Goal: Communication & Community: Answer question/provide support

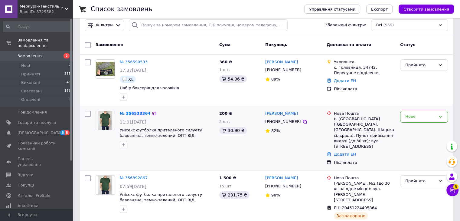
scroll to position [30, 0]
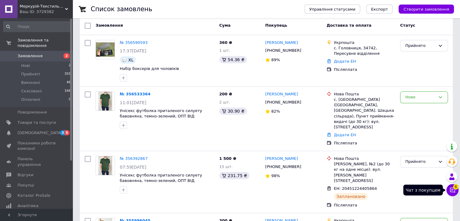
click at [452, 193] on button "Чат з покупцем 6" at bounding box center [452, 190] width 12 height 12
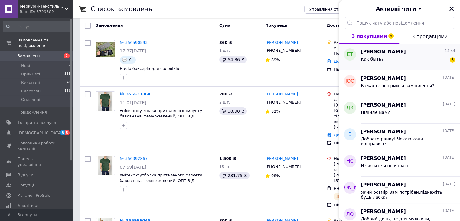
click at [387, 59] on div "Как быть? 6" at bounding box center [408, 60] width 94 height 10
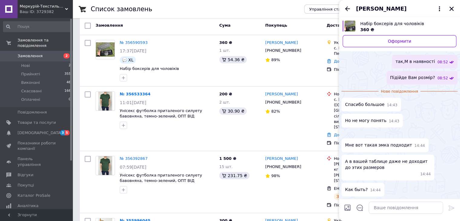
scroll to position [184, 0]
click at [382, 212] on textarea at bounding box center [406, 207] width 74 height 12
type textarea "на 48-й підійде Л"
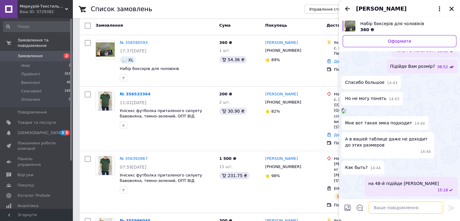
scroll to position [189, 0]
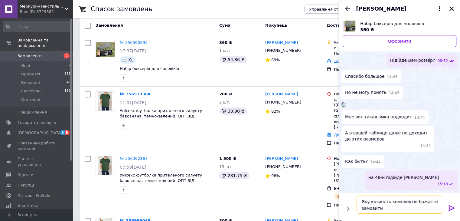
type textarea "Яку кількість комплектів бажаєте замовити?"
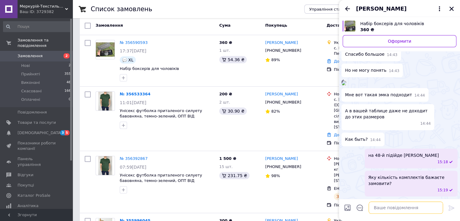
scroll to position [211, 0]
click at [348, 9] on icon "Назад" at bounding box center [347, 8] width 7 height 7
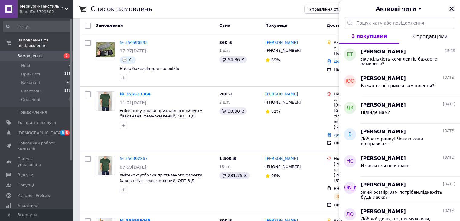
click at [454, 6] on icon "Закрити" at bounding box center [451, 8] width 5 height 5
